Goal: Task Accomplishment & Management: Manage account settings

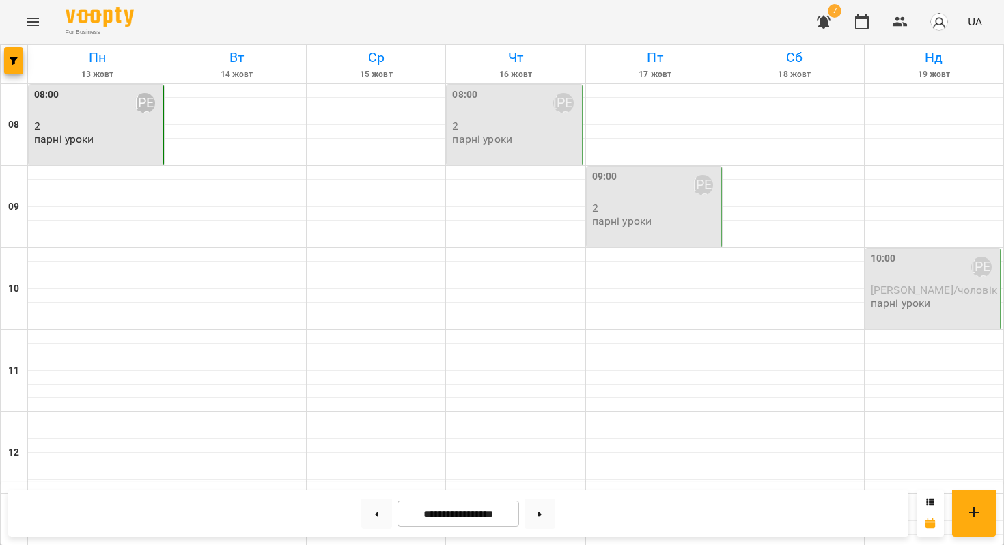
scroll to position [367, 0]
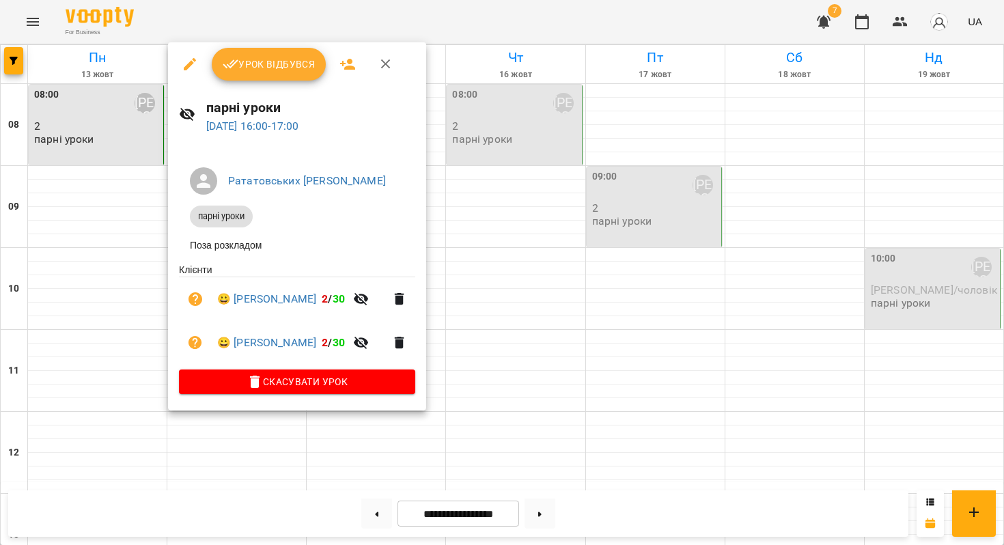
click at [264, 81] on div "Урок відбувся" at bounding box center [297, 64] width 258 height 44
click at [259, 73] on button "Урок відбувся" at bounding box center [269, 64] width 115 height 33
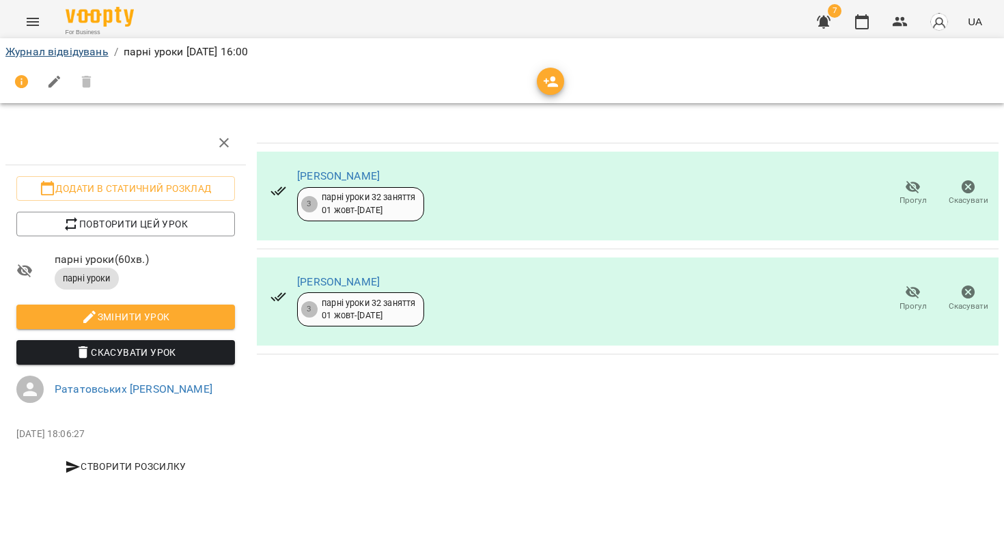
click at [83, 51] on link "Журнал відвідувань" at bounding box center [56, 51] width 103 height 13
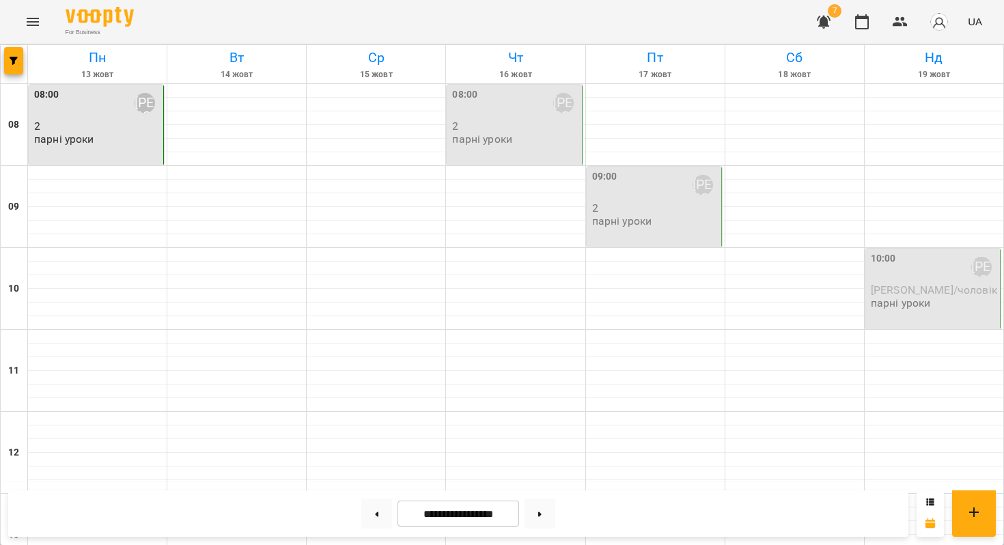
click at [93, 99] on div "08:00 Рататовських [PERSON_NAME]" at bounding box center [97, 102] width 126 height 31
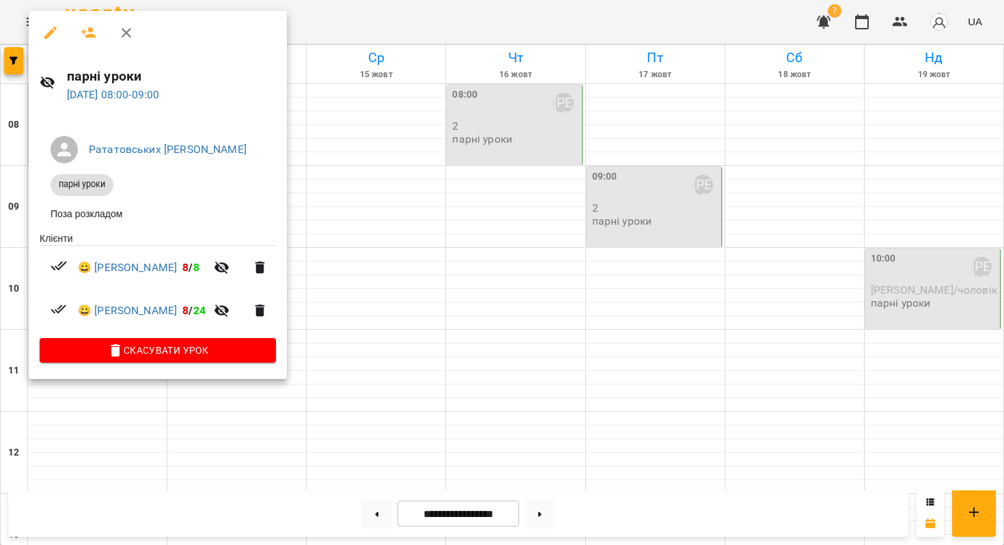
click at [395, 203] on div at bounding box center [502, 272] width 1004 height 545
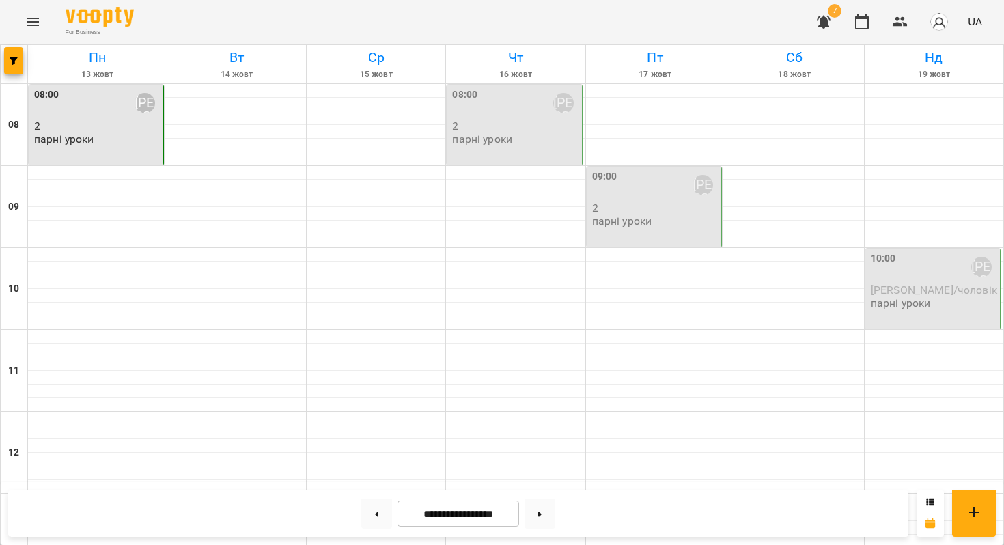
scroll to position [830, 0]
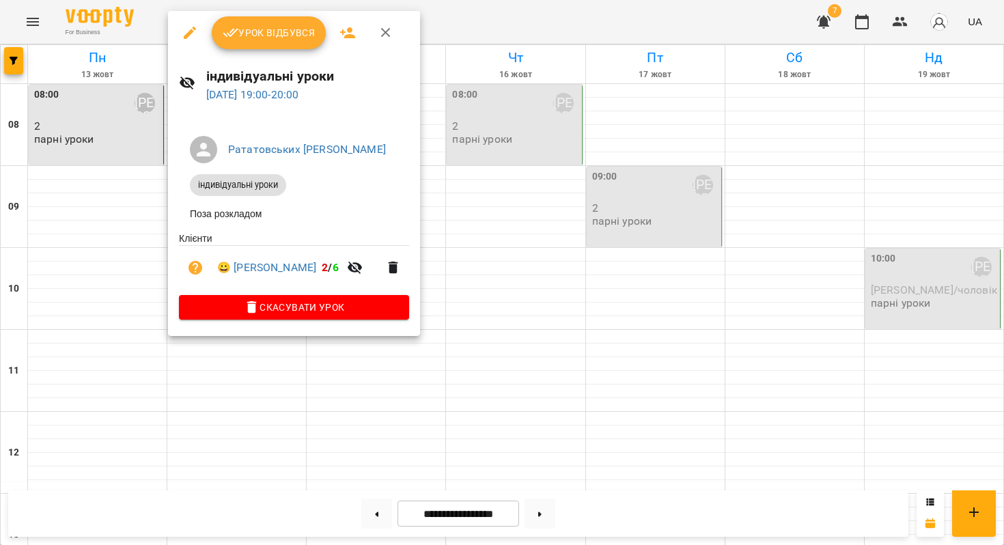
click at [240, 38] on span "Урок відбувся" at bounding box center [269, 33] width 93 height 16
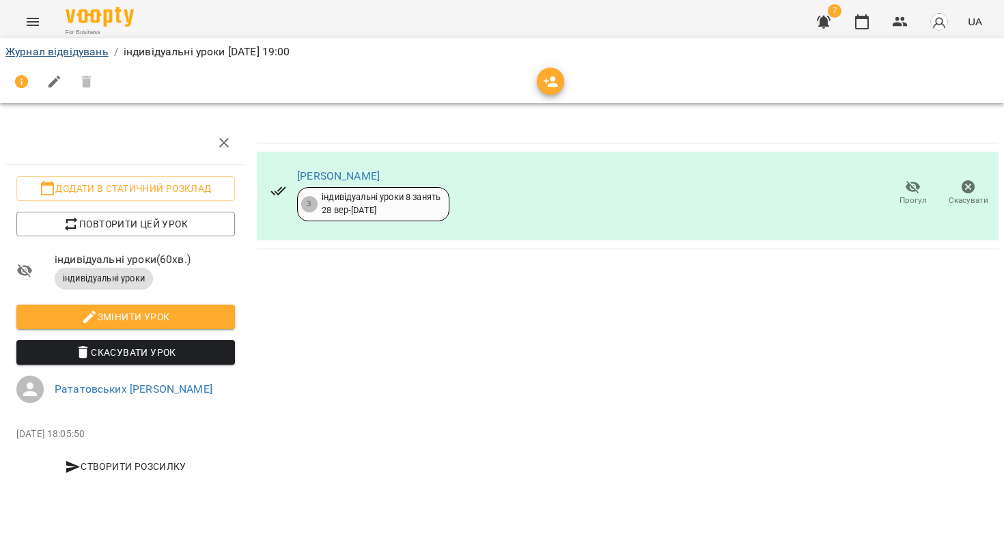
click at [51, 50] on link "Журнал відвідувань" at bounding box center [56, 51] width 103 height 13
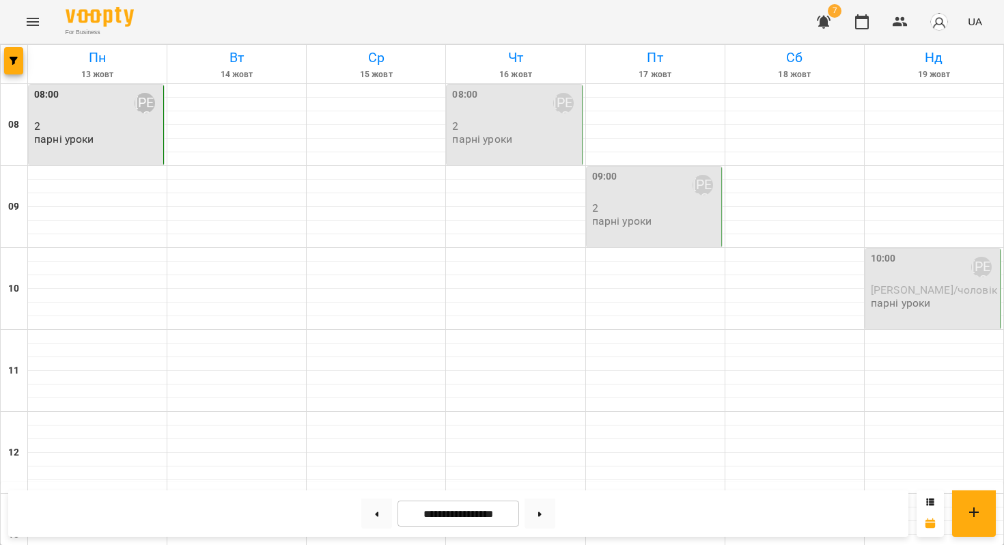
scroll to position [827, 0]
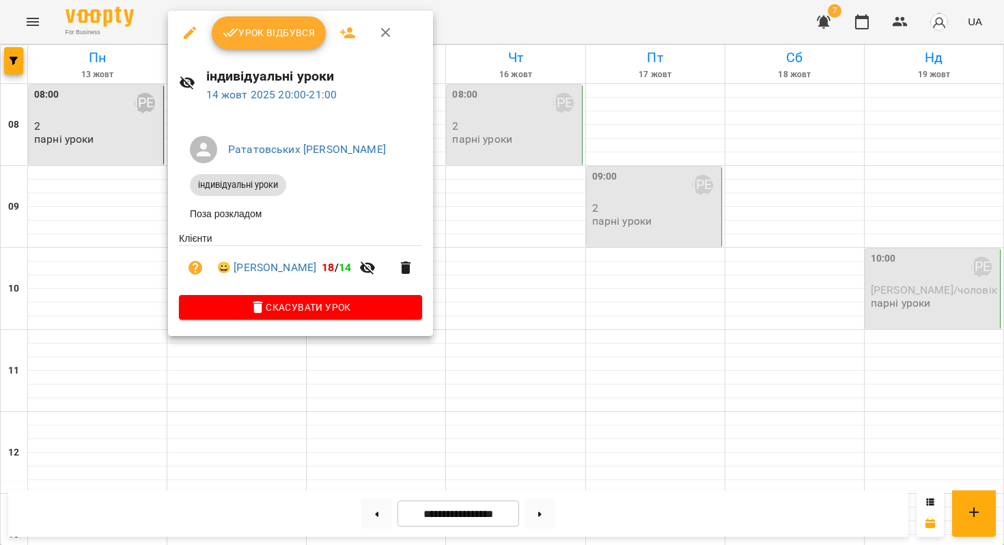
click at [87, 352] on div at bounding box center [502, 272] width 1004 height 545
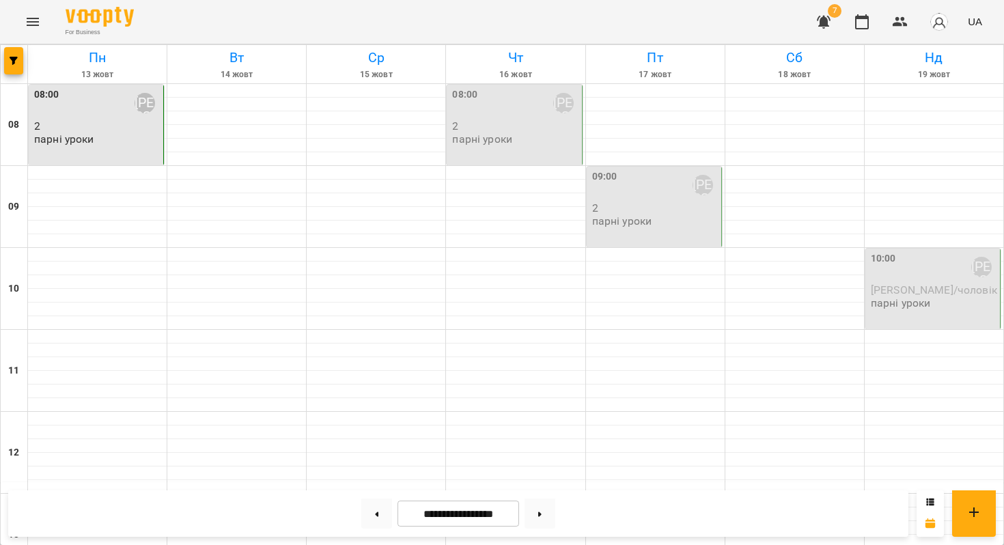
click at [120, 122] on p "2" at bounding box center [97, 126] width 126 height 12
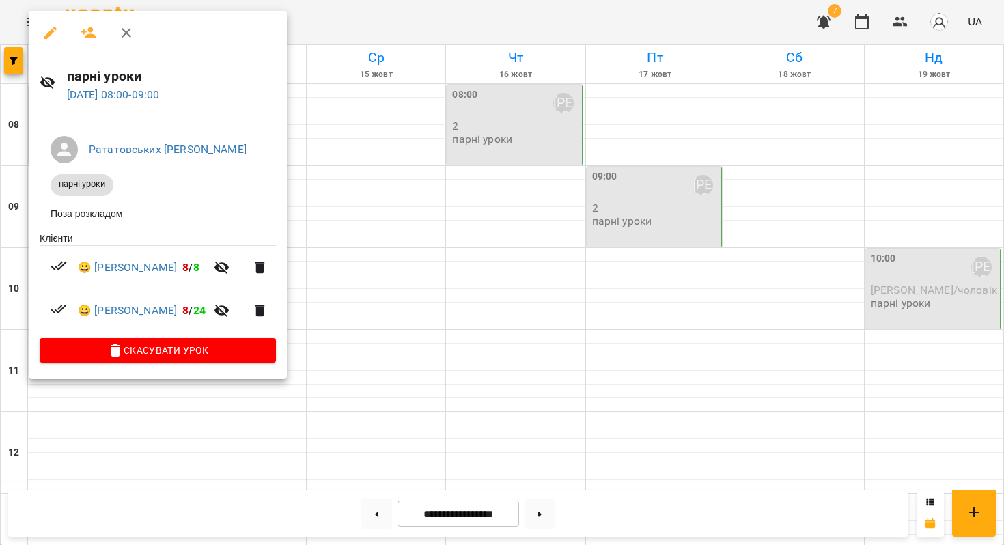
click at [384, 179] on div at bounding box center [502, 272] width 1004 height 545
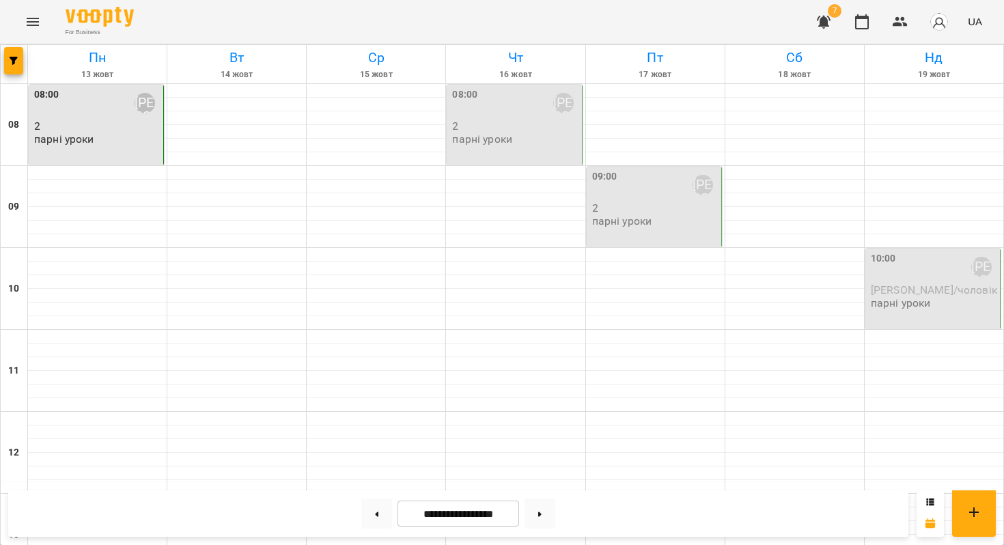
click at [539, 115] on div "08:00 Рататовських [PERSON_NAME]" at bounding box center [515, 102] width 126 height 31
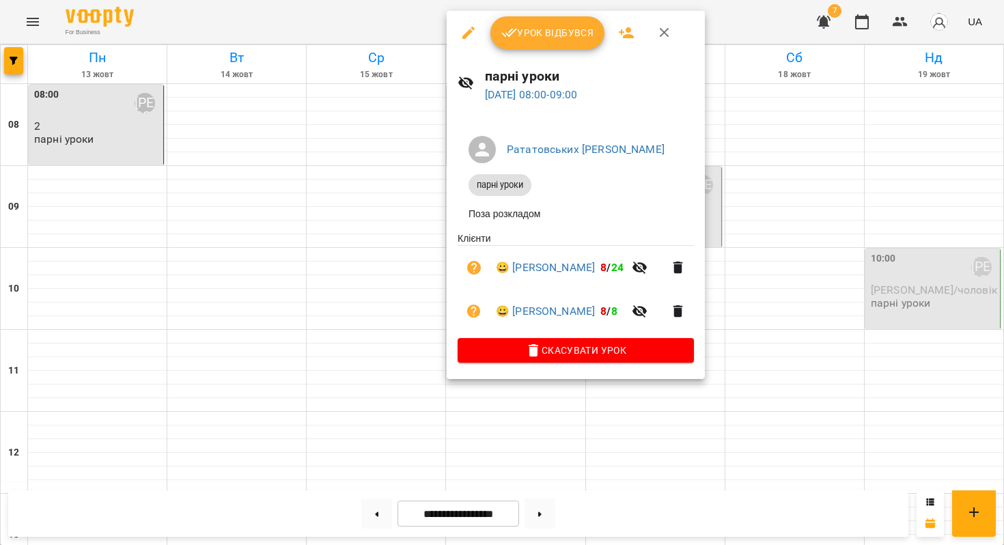
click at [352, 146] on div at bounding box center [502, 272] width 1004 height 545
